Goal: Navigation & Orientation: Understand site structure

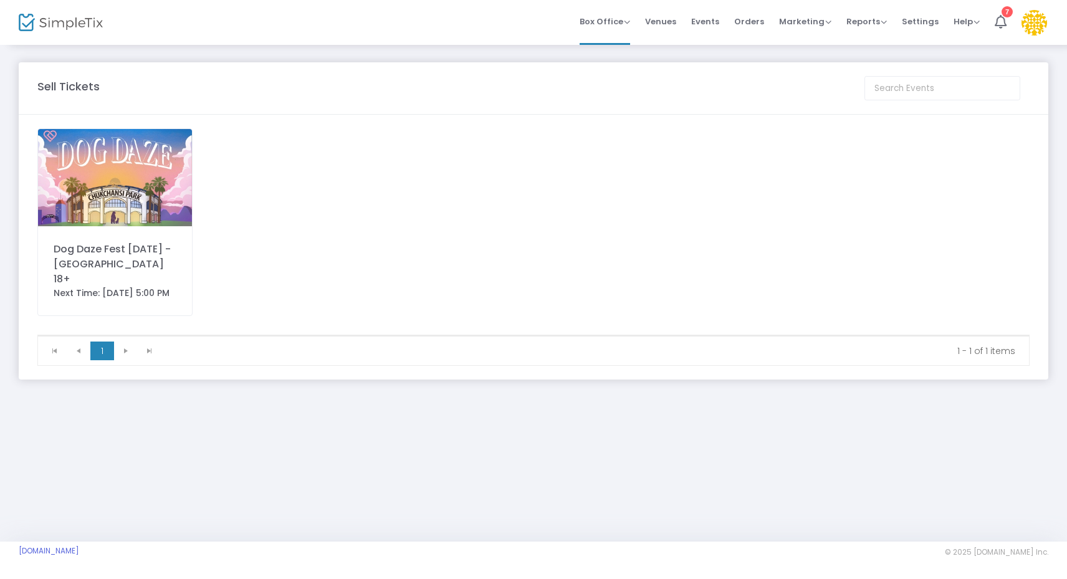
click at [190, 193] on img at bounding box center [115, 177] width 154 height 97
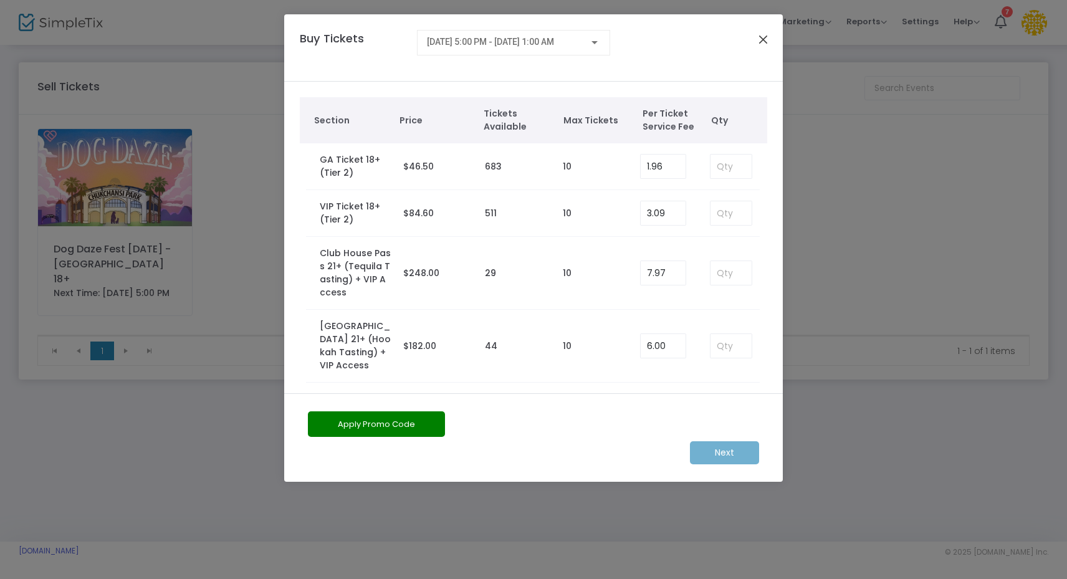
click at [765, 47] on button "Close" at bounding box center [763, 39] width 16 height 16
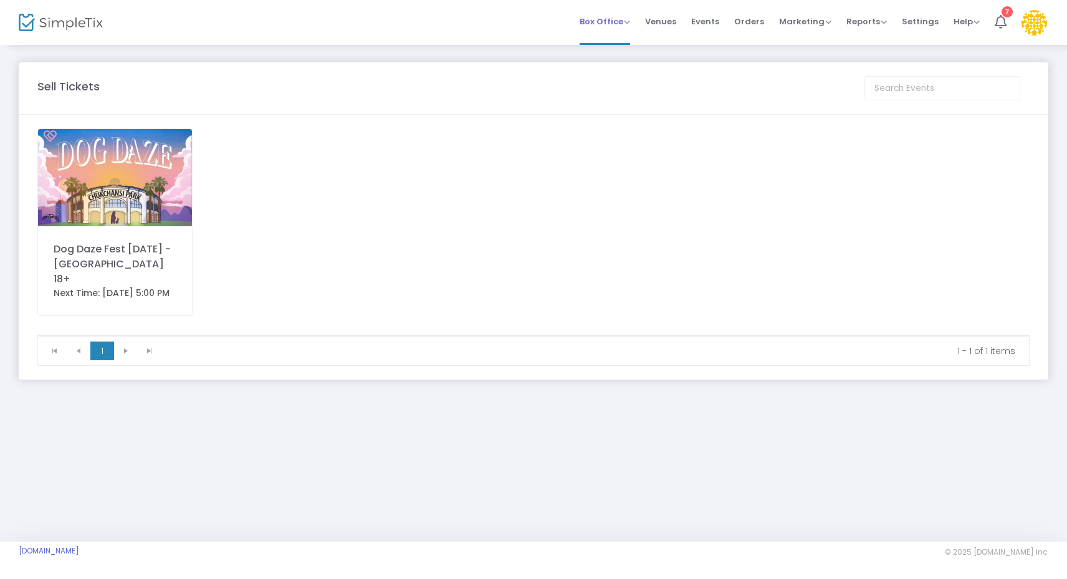
click at [623, 21] on span "Box Office" at bounding box center [605, 22] width 50 height 12
click at [666, 24] on span "Venues" at bounding box center [660, 22] width 31 height 32
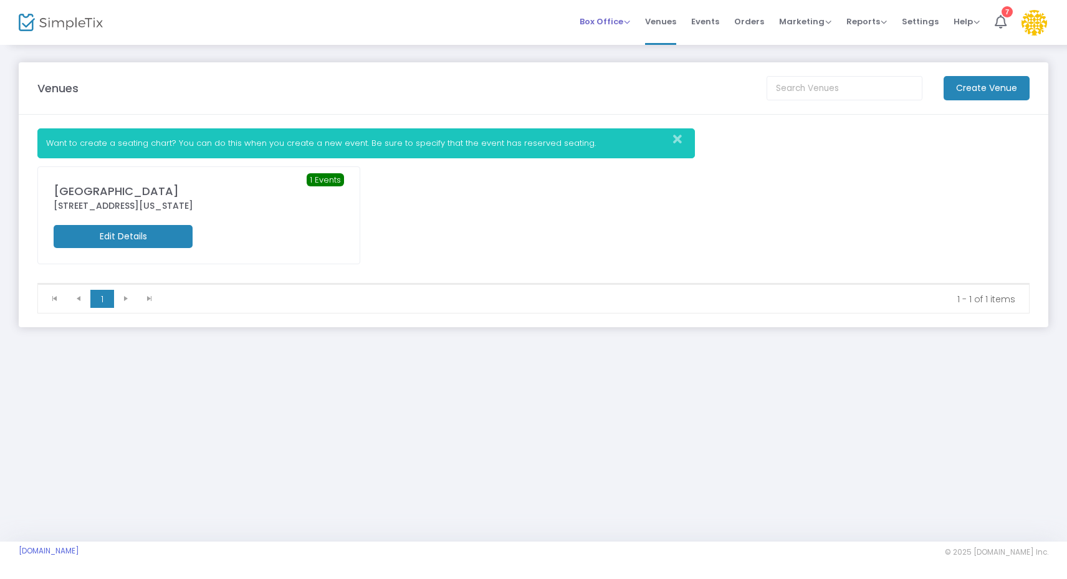
click at [624, 30] on span "Box Office Sell Tickets Bookings Sell Season Pass" at bounding box center [605, 22] width 50 height 32
click at [609, 20] on span "Box Office" at bounding box center [605, 22] width 50 height 12
click at [598, 20] on span "Box Office" at bounding box center [605, 22] width 50 height 12
click at [73, 25] on img at bounding box center [61, 23] width 84 height 18
